Goal: Check status: Check status

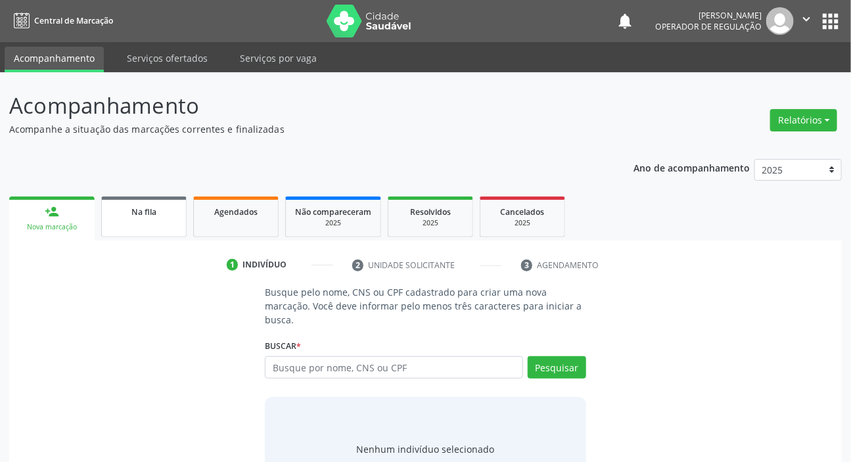
click at [184, 207] on link "Na fila" at bounding box center [143, 216] width 85 height 41
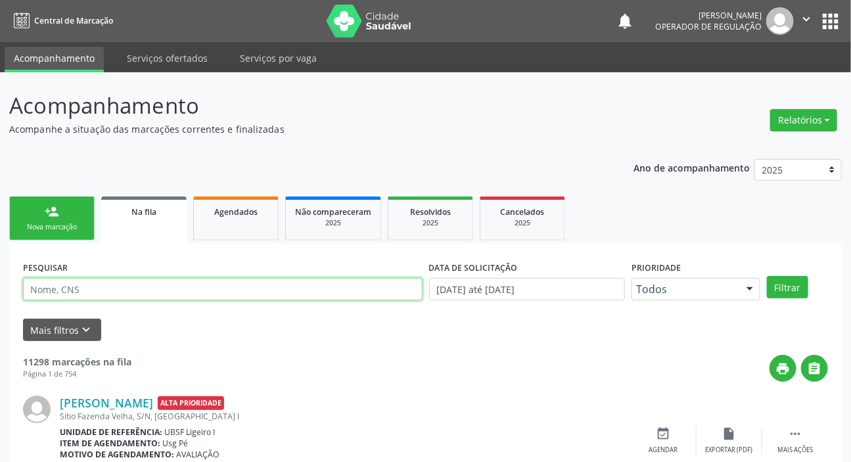
click at [231, 290] on input "text" at bounding box center [222, 289] width 399 height 22
paste input "705 8064 0399 6337"
type input "705 8064 0399 6337"
click at [767, 276] on button "Filtrar" at bounding box center [787, 287] width 41 height 22
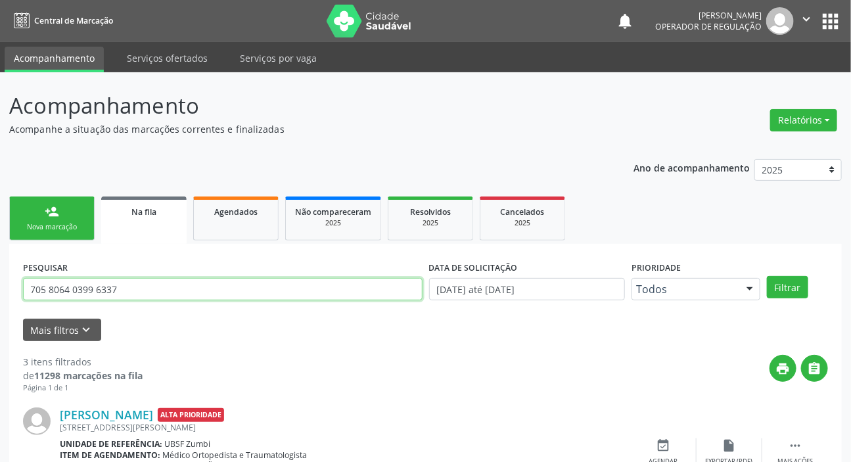
click at [185, 284] on input "705 8064 0399 6337" at bounding box center [222, 289] width 399 height 22
click at [187, 284] on input "705 8064 0399 6337" at bounding box center [222, 289] width 399 height 22
click at [189, 282] on input "705 8064 0399 6337" at bounding box center [222, 289] width 399 height 22
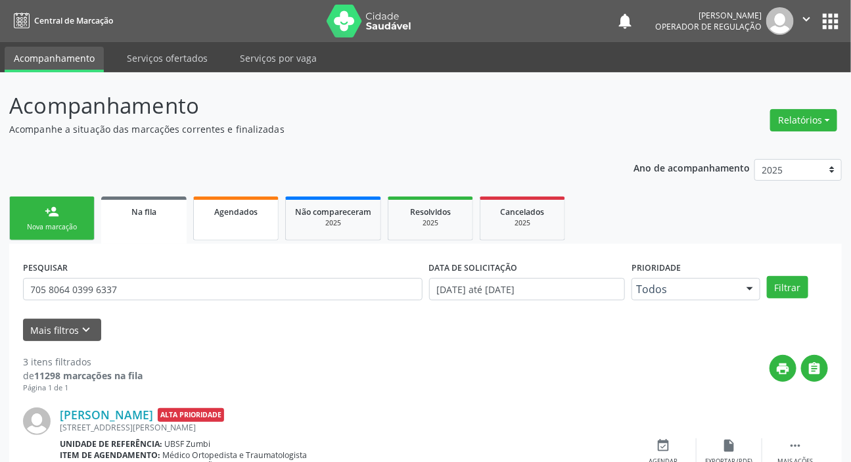
click at [248, 206] on span "Agendados" at bounding box center [235, 211] width 43 height 11
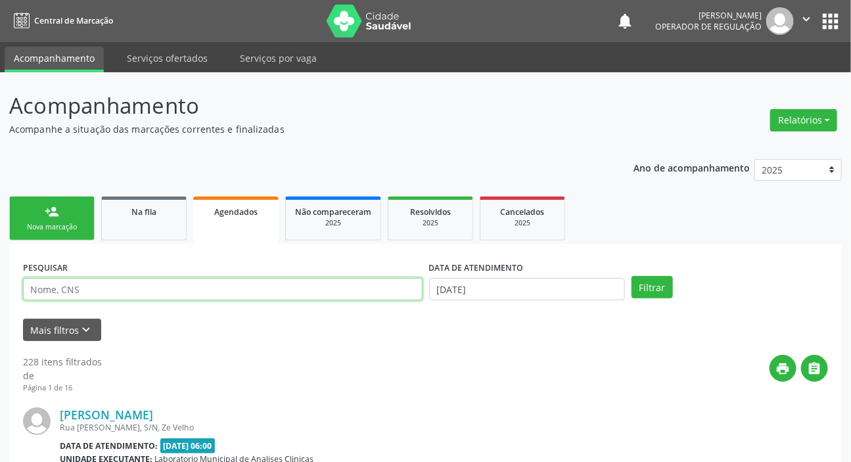
click at [224, 296] on input "text" at bounding box center [222, 289] width 399 height 22
type input "700006996469502"
click at [631, 276] on button "Filtrar" at bounding box center [651, 287] width 41 height 22
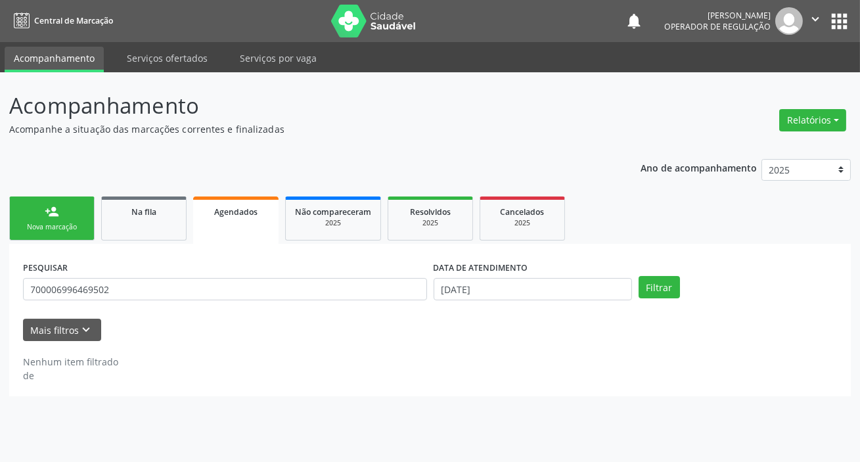
click at [503, 302] on div "DATA DE ATENDIMENTO [DATE]" at bounding box center [532, 283] width 205 height 51
click at [503, 296] on input "[DATE]" at bounding box center [533, 289] width 198 height 22
click at [650, 280] on button "Filtrar" at bounding box center [659, 287] width 41 height 22
click at [649, 288] on button "Filtrar" at bounding box center [659, 287] width 41 height 22
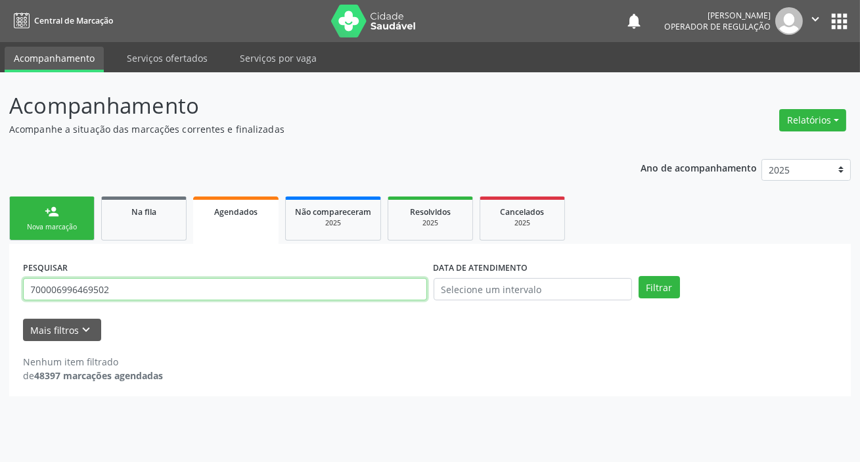
click at [44, 292] on input "700006996469502" at bounding box center [225, 289] width 404 height 22
click at [68, 282] on input "700006996469502" at bounding box center [225, 289] width 404 height 22
click at [90, 286] on input "700006996469502" at bounding box center [225, 289] width 404 height 22
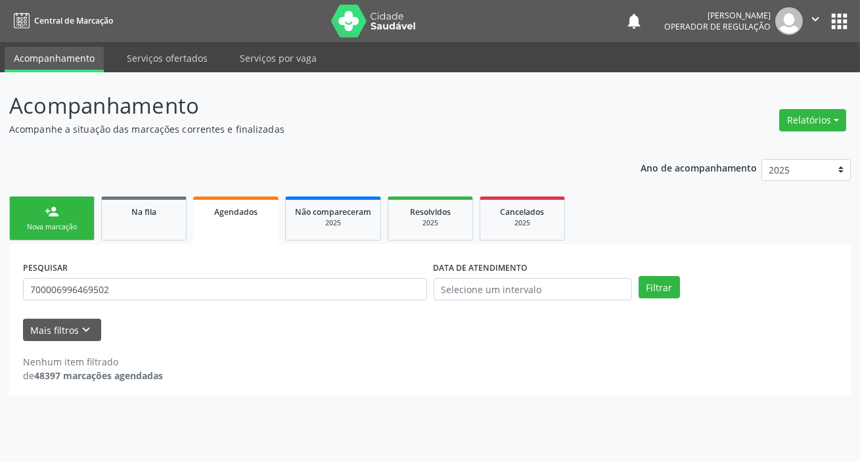
click at [837, 21] on button "apps" at bounding box center [839, 21] width 23 height 23
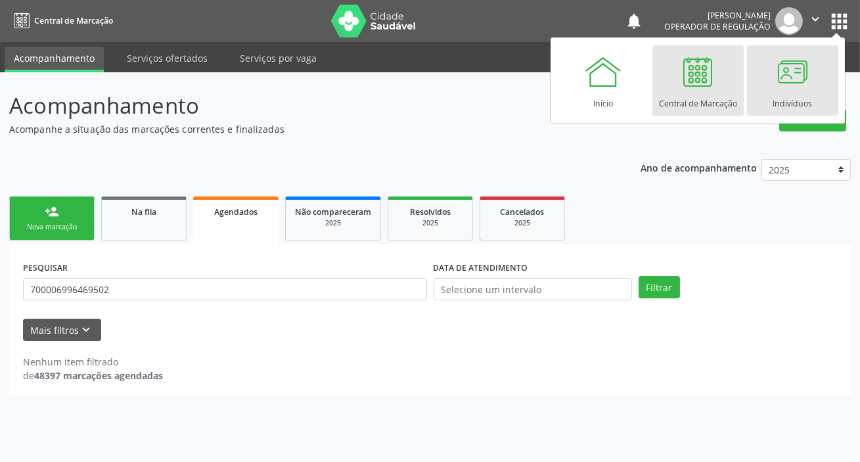
click at [801, 78] on div at bounding box center [792, 71] width 39 height 39
